Goal: Task Accomplishment & Management: Manage account settings

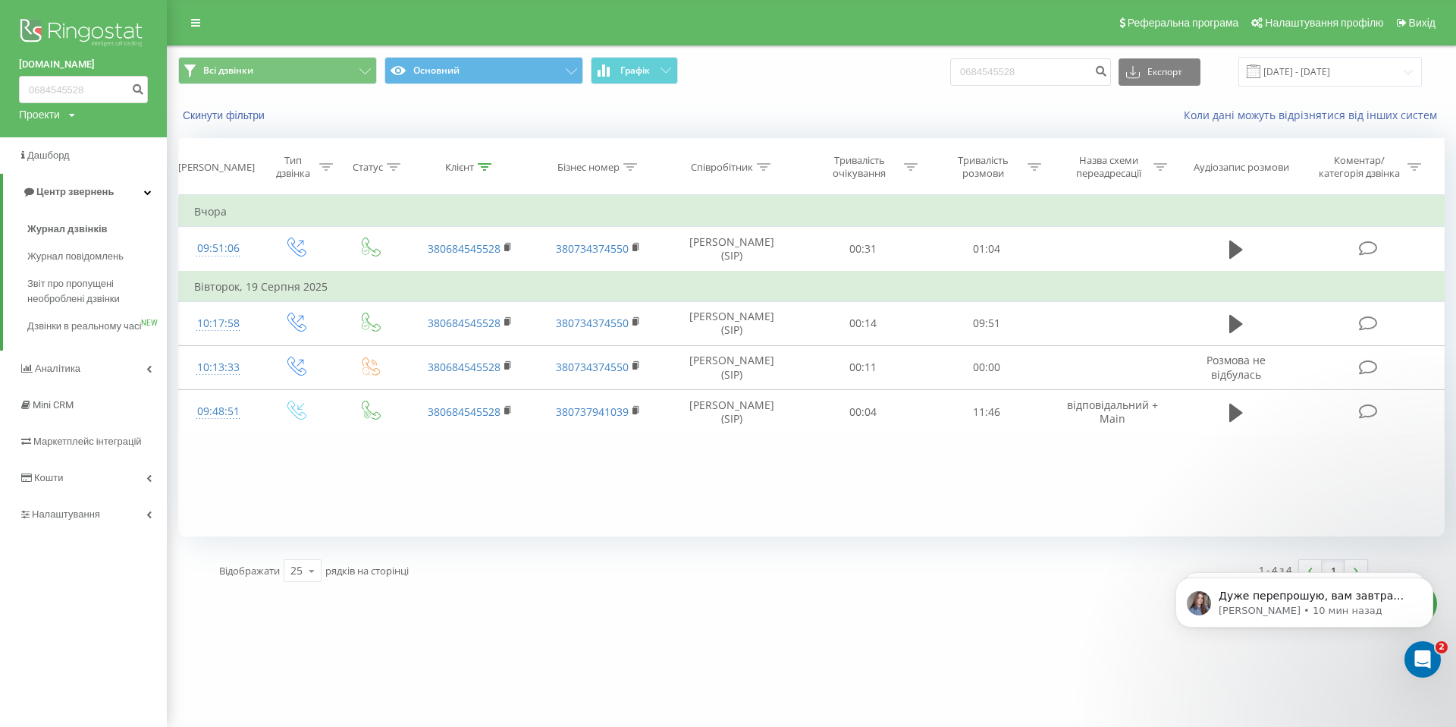
click at [75, 115] on icon at bounding box center [72, 115] width 6 height 9
click at [99, 135] on link "[DOMAIN_NAME]" at bounding box center [69, 137] width 74 height 12
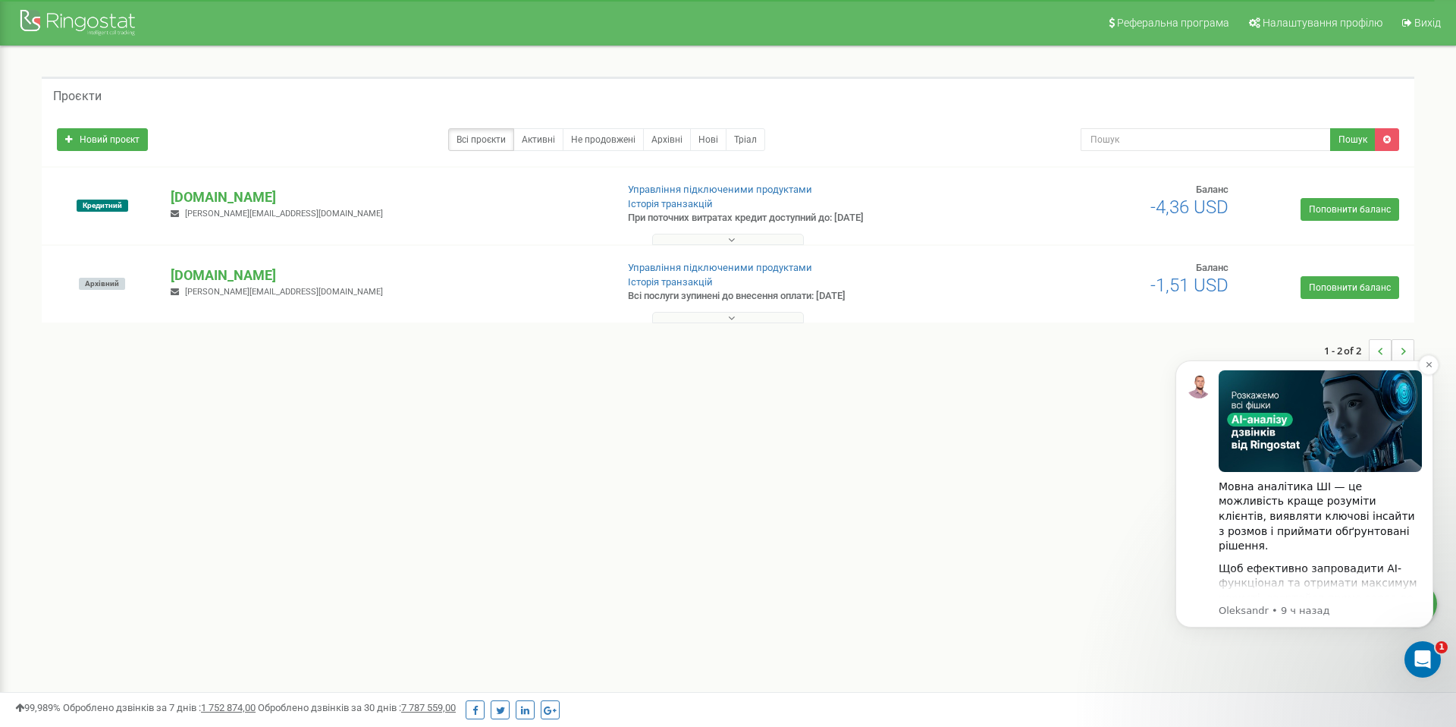
scroll to position [209, 0]
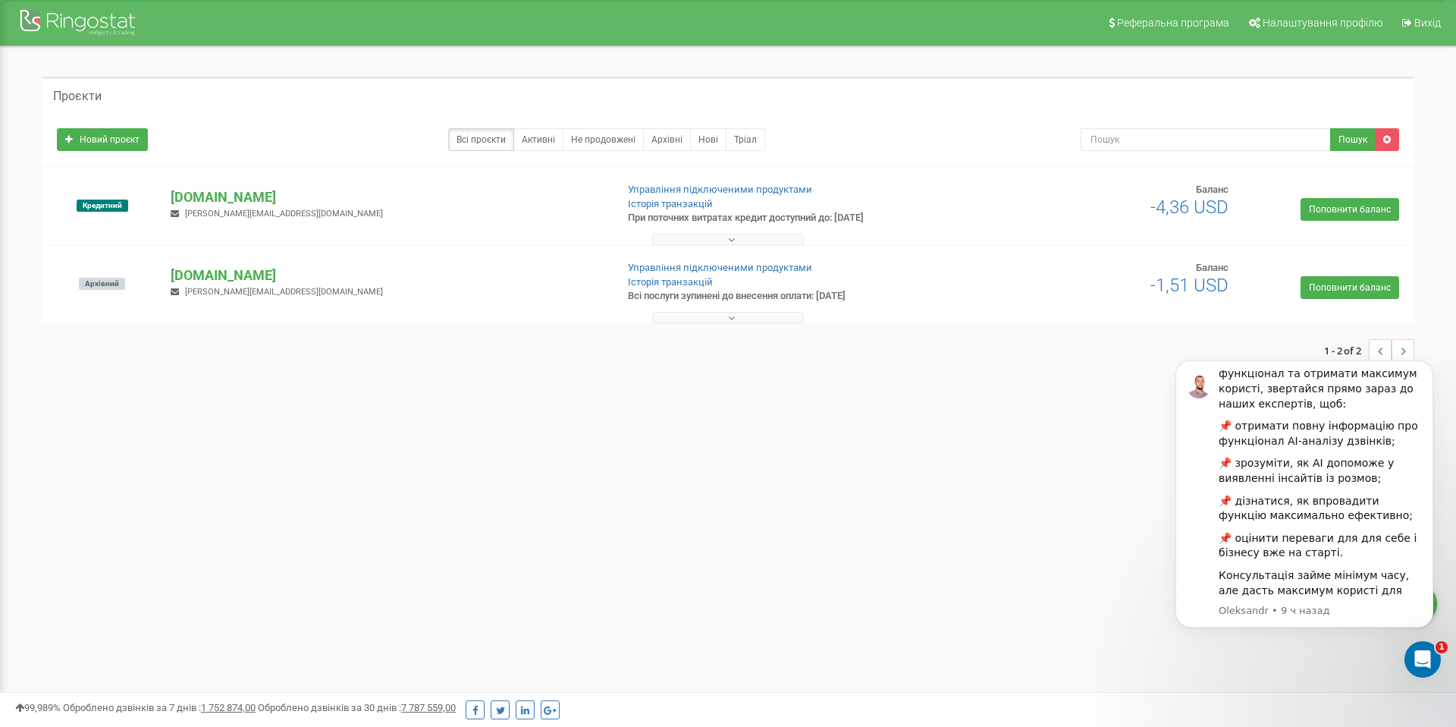
click at [1020, 476] on div "Реферальна програма Налаштування профілю Вихід Проєкти Новий проєкт Всі проєкти…" at bounding box center [728, 455] width 1456 height 910
click at [1427, 362] on icon "Dismiss notification" at bounding box center [1428, 364] width 5 height 5
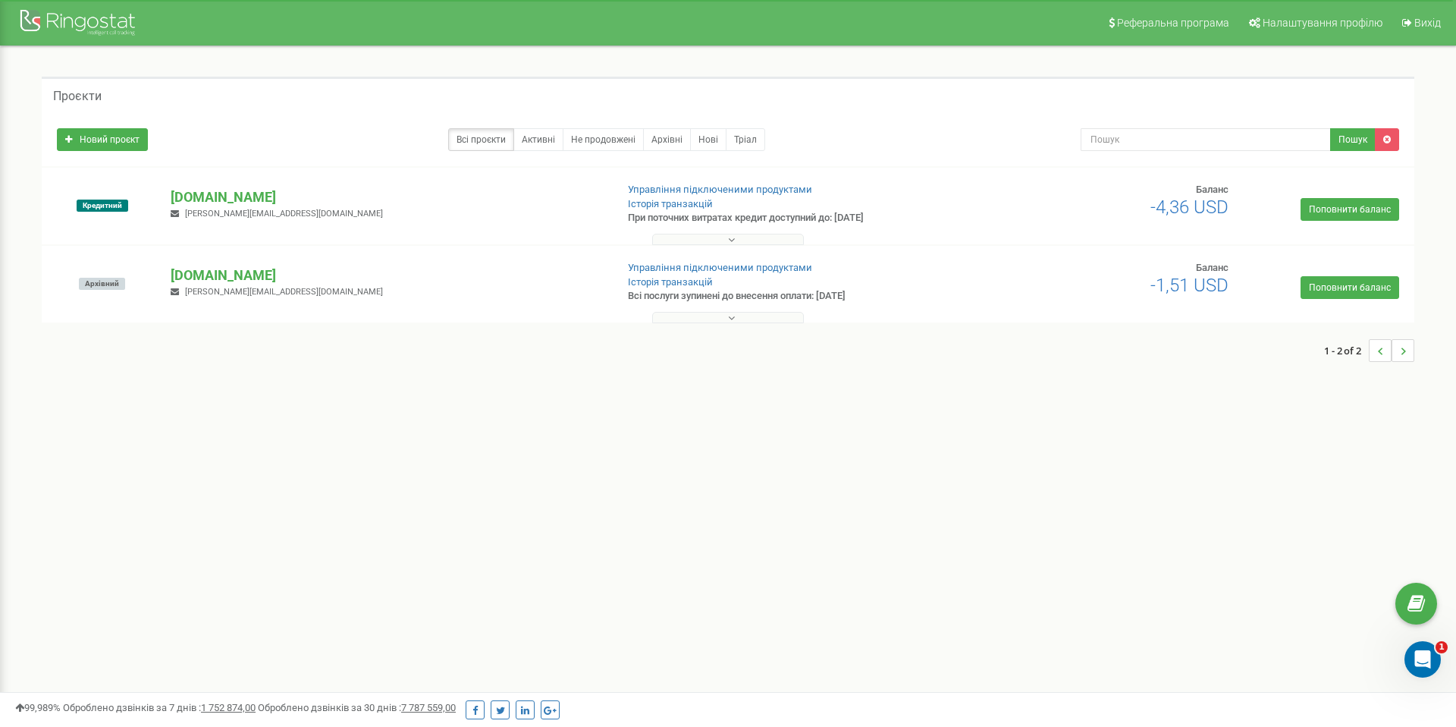
click at [432, 378] on div "Проєкти Новий проєкт Всі проєкти Активні Не продовжені Архівні [GEOGRAPHIC_DATA…" at bounding box center [728, 226] width 1434 height 361
click at [732, 319] on icon at bounding box center [731, 317] width 7 height 11
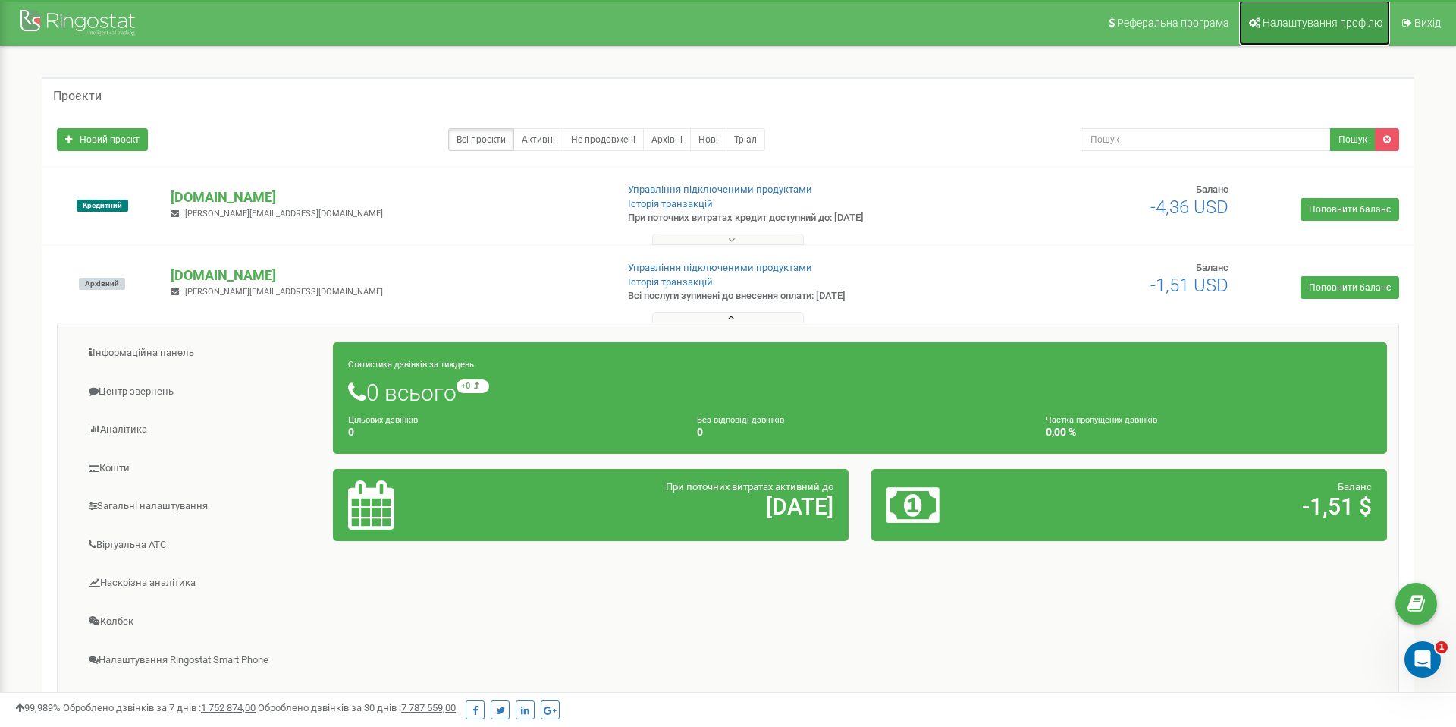
click at [1299, 31] on link "Налаштування профілю" at bounding box center [1314, 23] width 151 height 46
